Goal: Find specific page/section: Find specific page/section

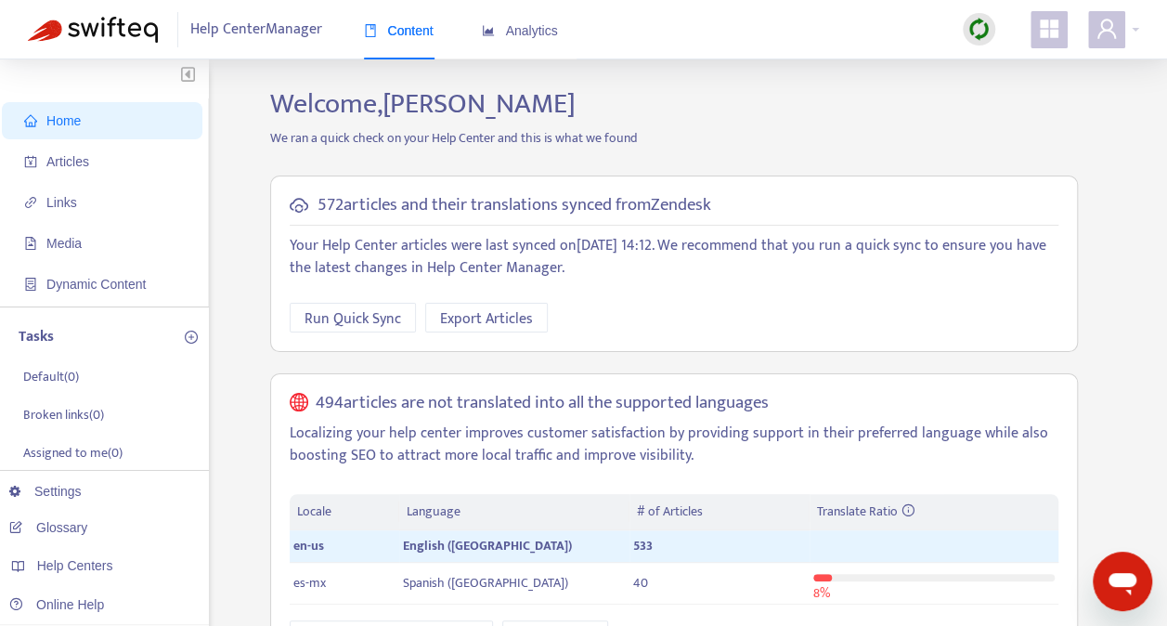
click at [974, 28] on img at bounding box center [978, 29] width 23 height 23
click at [1013, 60] on link "Quick Sync" at bounding box center [1016, 67] width 79 height 21
click at [974, 20] on img at bounding box center [978, 29] width 23 height 23
click at [1015, 66] on link "Quick Sync" at bounding box center [1016, 67] width 79 height 21
click at [68, 206] on span "Links" at bounding box center [61, 202] width 31 height 15
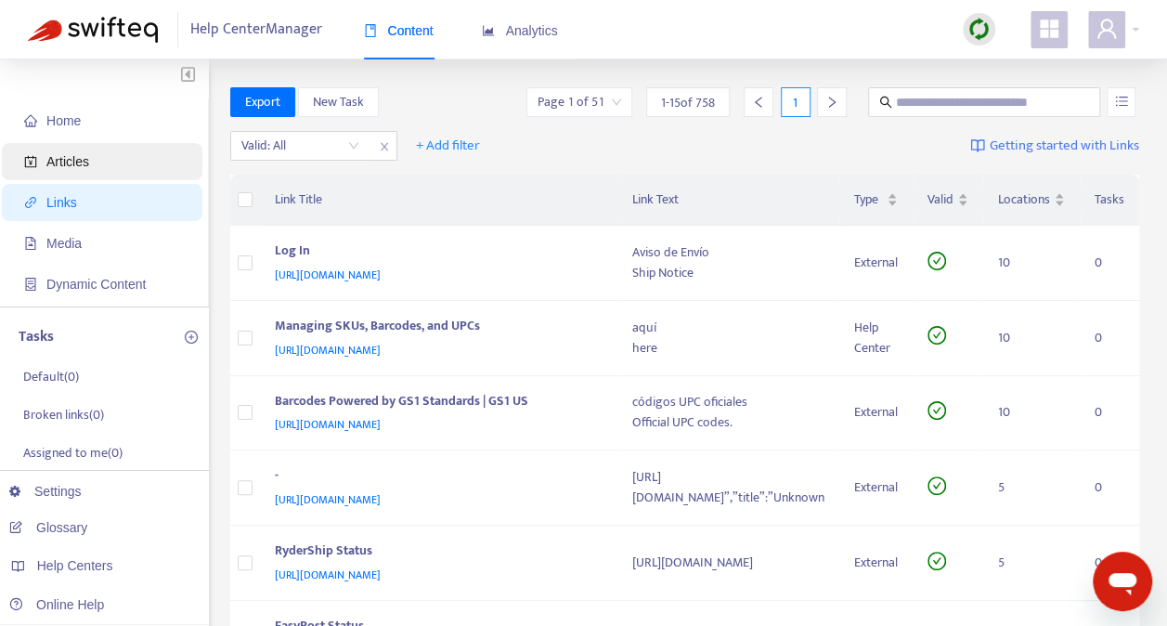
click at [68, 154] on span "Articles" at bounding box center [67, 161] width 43 height 15
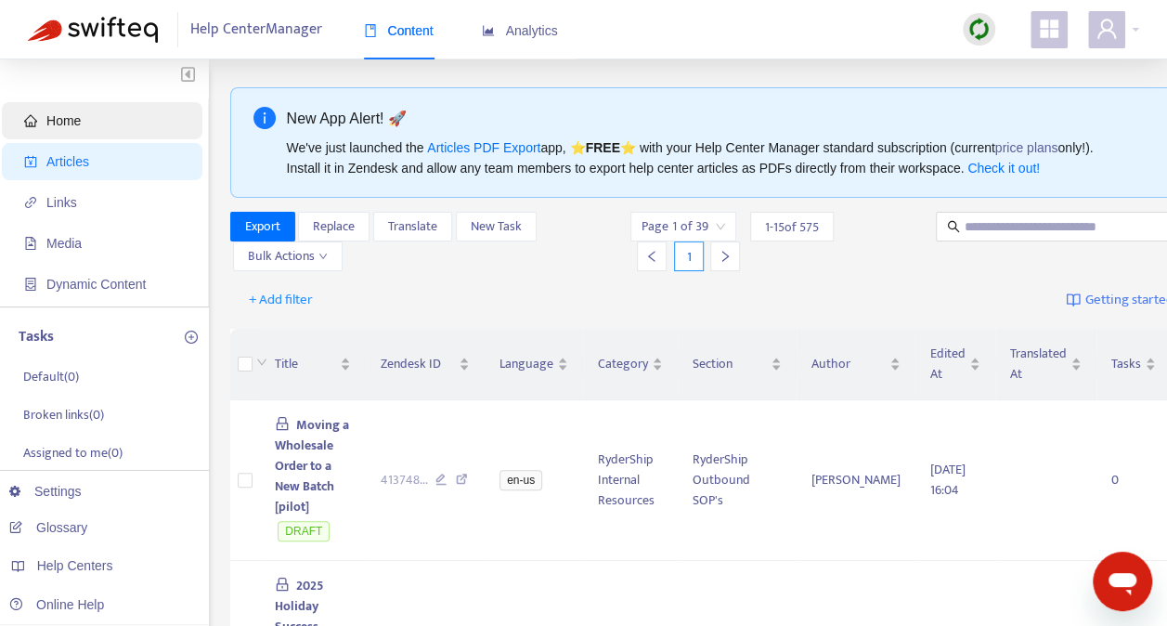
click at [82, 115] on span "Home" at bounding box center [105, 120] width 163 height 37
